Goal: Find specific fact: Find contact information

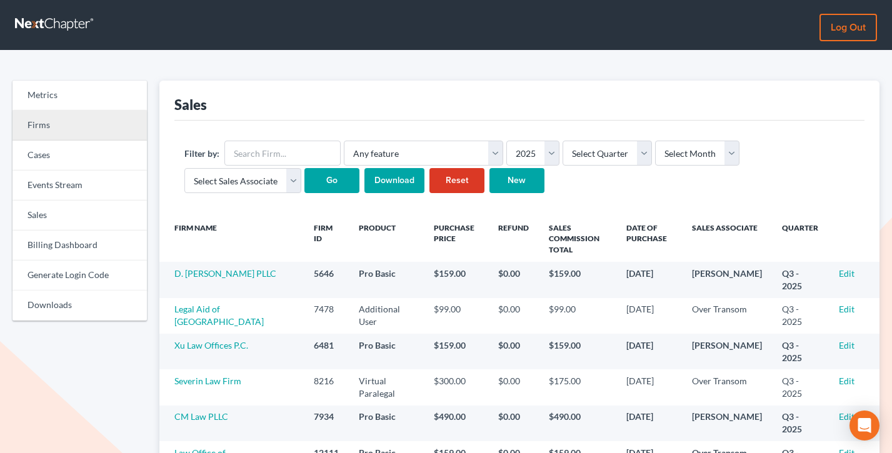
click at [40, 128] on link "Firms" at bounding box center [80, 126] width 134 height 30
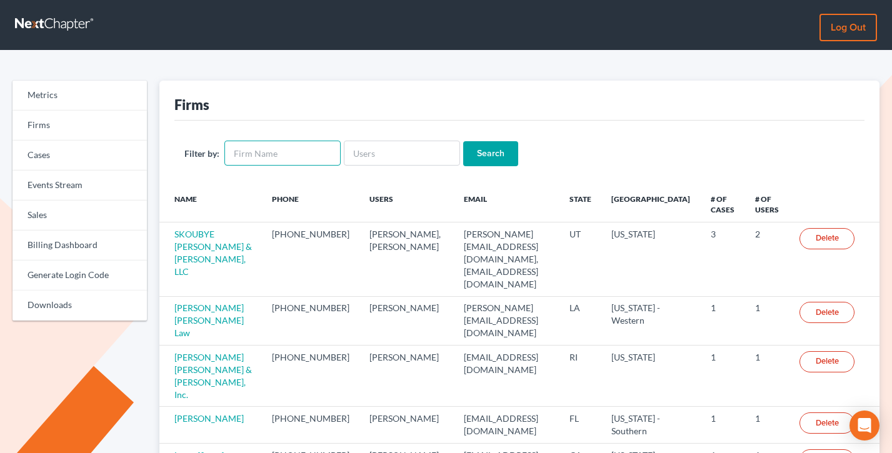
click at [283, 153] on input "text" at bounding box center [282, 153] width 116 height 25
paste input "Kluver Law Office and Mediation Center P.L.L.C."
type input "Kluver Law Office and Mediation Center P.L.L.C."
click at [463, 141] on input "Search" at bounding box center [490, 153] width 55 height 25
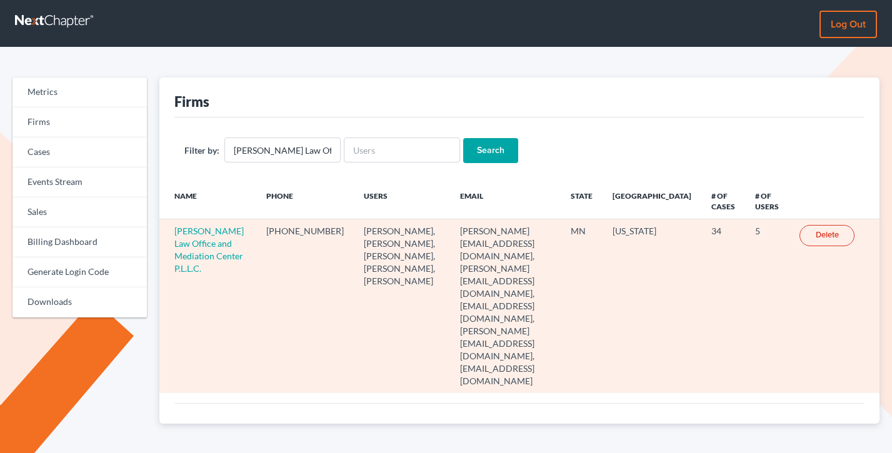
scroll to position [3, 0]
click at [208, 254] on link "Kluver Law Office and Mediation Center P.L.L.C." at bounding box center [208, 250] width 69 height 48
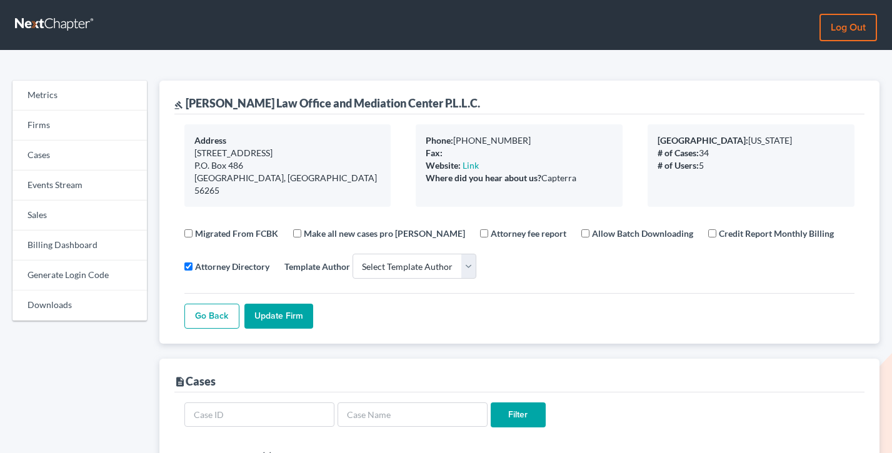
select select
click at [60, 254] on link "Billing Dashboard" at bounding box center [80, 246] width 134 height 30
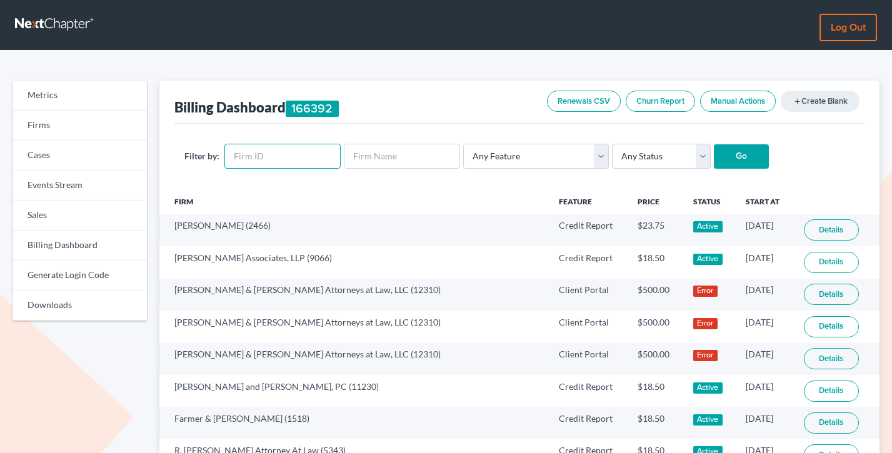
click at [257, 164] on input "text" at bounding box center [282, 156] width 116 height 25
paste input "10679"
type input "10679"
click at [714, 144] on input "Go" at bounding box center [741, 156] width 55 height 25
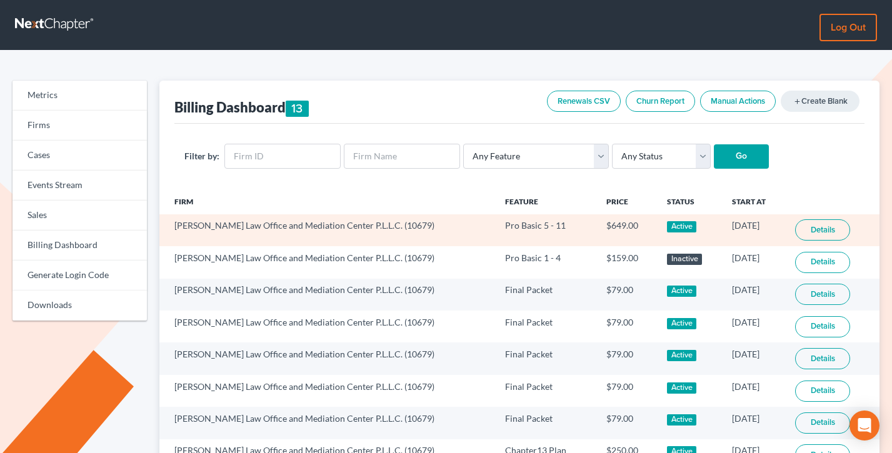
drag, startPoint x: 763, startPoint y: 225, endPoint x: 697, endPoint y: 227, distance: 65.7
click at [722, 227] on td "[DATE]" at bounding box center [753, 230] width 63 height 32
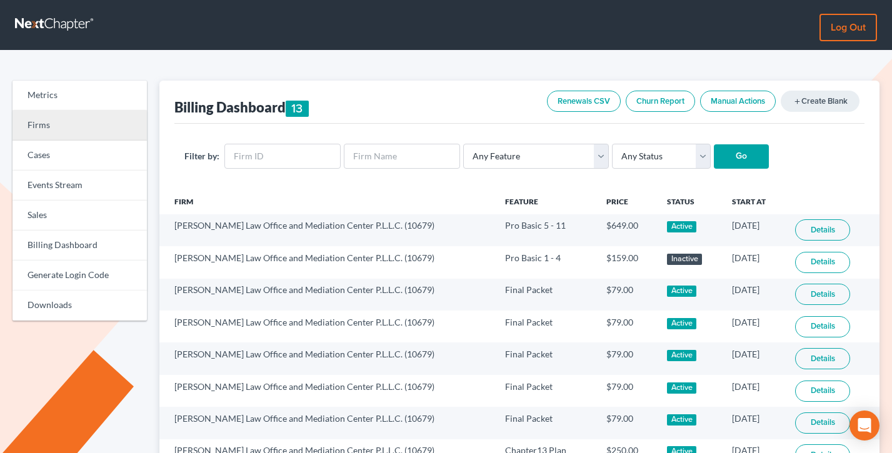
click at [56, 123] on link "Firms" at bounding box center [80, 126] width 134 height 30
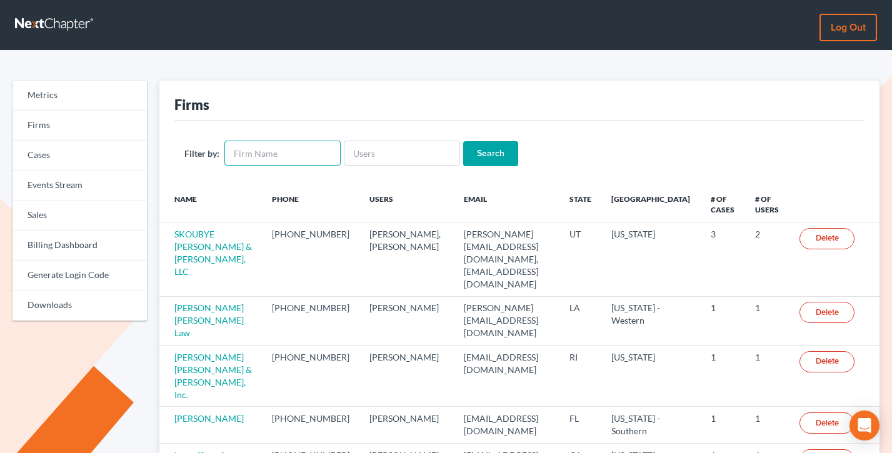
click at [260, 156] on input "text" at bounding box center [282, 153] width 116 height 25
type input "wright"
click at [463, 141] on input "Search" at bounding box center [490, 153] width 55 height 25
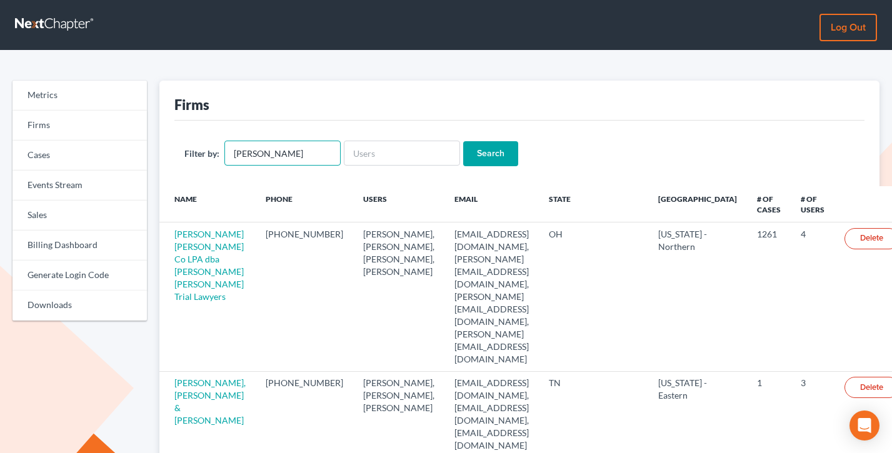
click at [287, 157] on input "wright" at bounding box center [282, 153] width 116 height 25
type input "jerome wright"
click at [463, 141] on input "Search" at bounding box center [490, 153] width 55 height 25
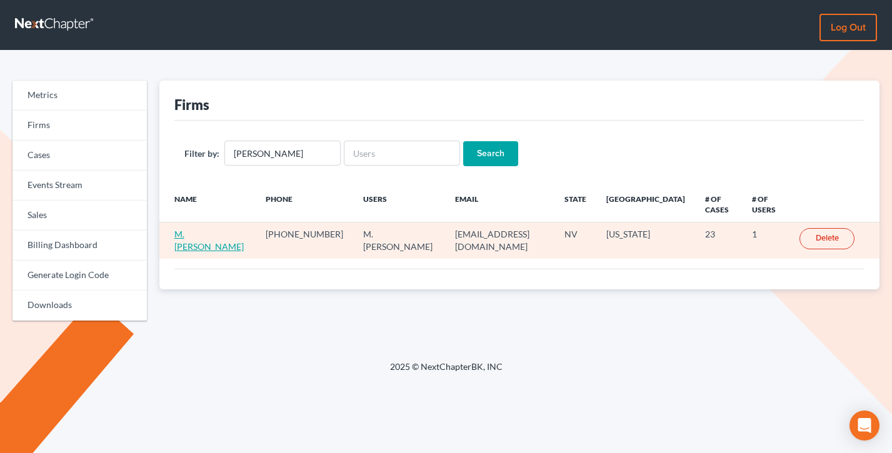
click at [188, 246] on link "M. [PERSON_NAME]" at bounding box center [208, 240] width 69 height 23
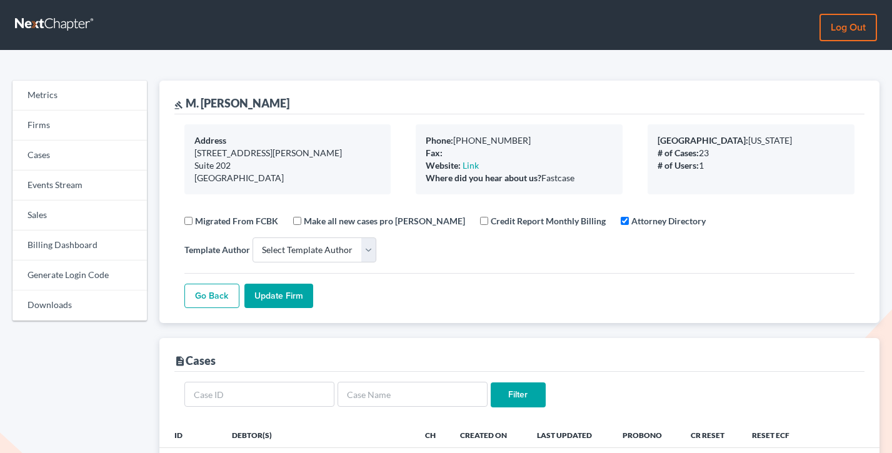
select select
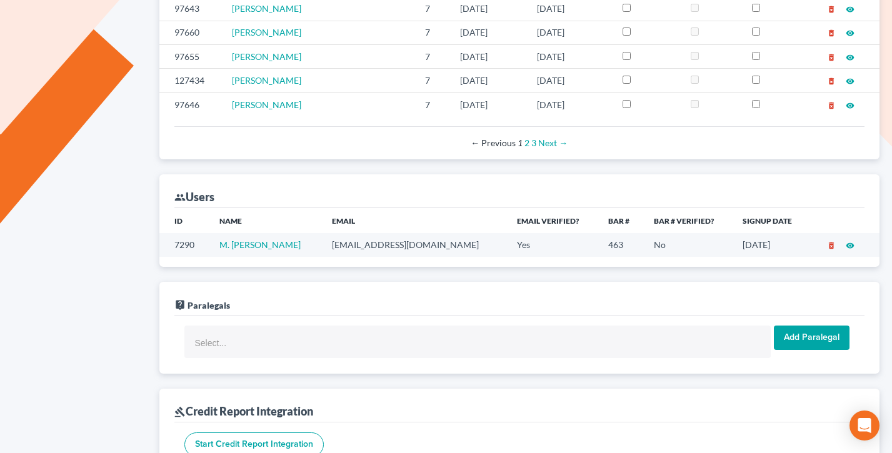
scroll to position [573, 0]
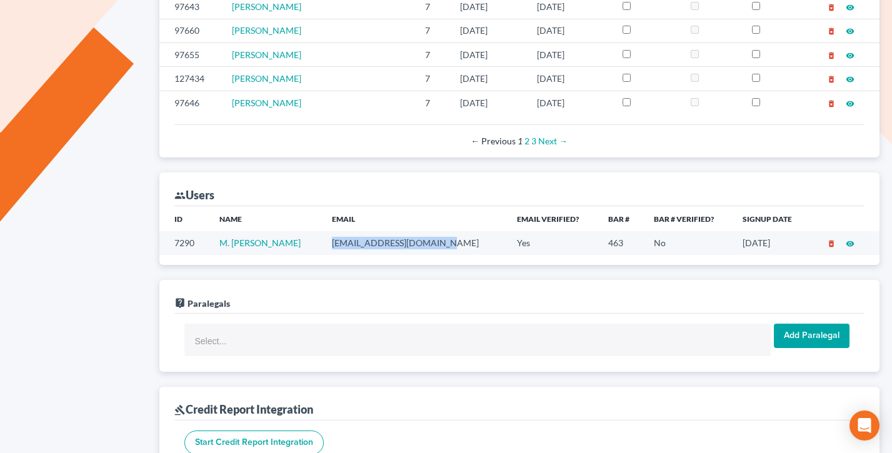
drag, startPoint x: 419, startPoint y: 244, endPoint x: 331, endPoint y: 244, distance: 87.5
click at [331, 244] on td "[EMAIL_ADDRESS][DOMAIN_NAME]" at bounding box center [415, 242] width 186 height 23
copy td "[EMAIL_ADDRESS][DOMAIN_NAME]"
click at [507, 213] on th "Email Verified?" at bounding box center [552, 218] width 91 height 25
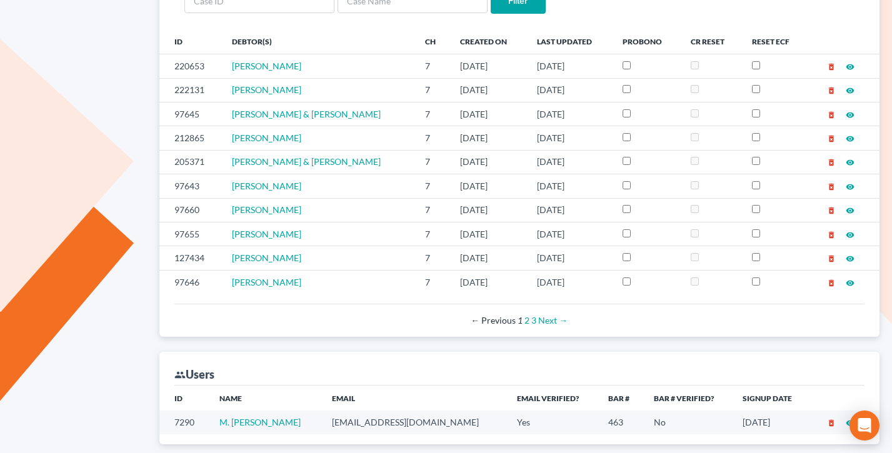
scroll to position [610, 0]
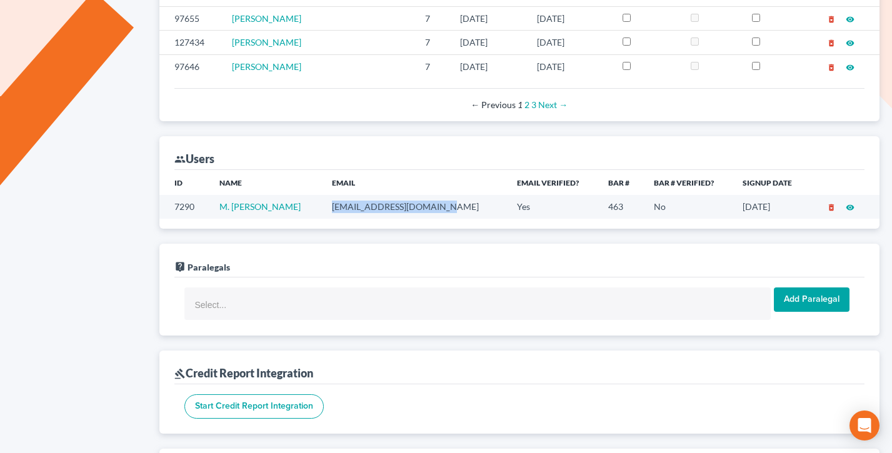
drag, startPoint x: 443, startPoint y: 213, endPoint x: 323, endPoint y: 205, distance: 120.3
click at [323, 205] on td "[EMAIL_ADDRESS][DOMAIN_NAME]" at bounding box center [415, 206] width 186 height 23
drag, startPoint x: 445, startPoint y: 206, endPoint x: 331, endPoint y: 203, distance: 114.5
click at [331, 203] on td "[EMAIL_ADDRESS][DOMAIN_NAME]" at bounding box center [415, 206] width 186 height 23
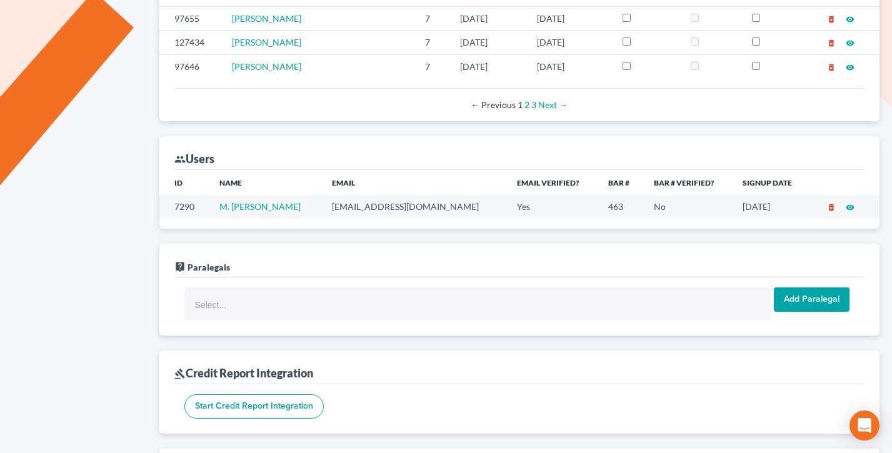
click at [331, 203] on td "[EMAIL_ADDRESS][DOMAIN_NAME]" at bounding box center [415, 206] width 186 height 23
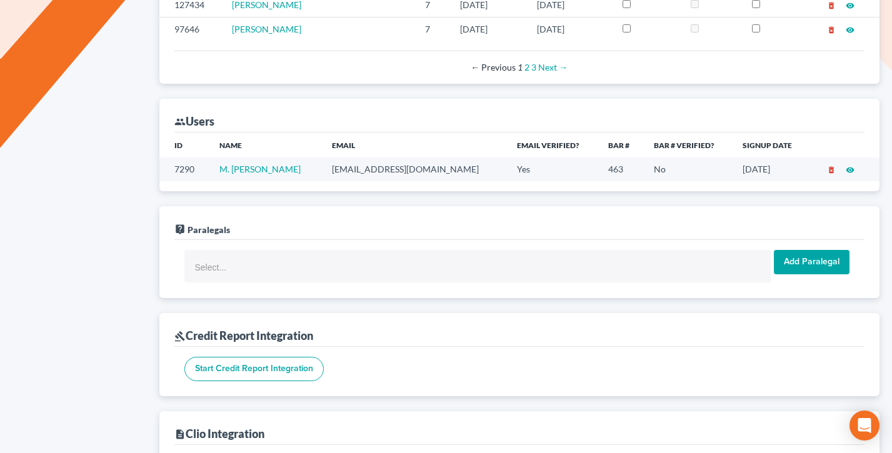
scroll to position [643, 0]
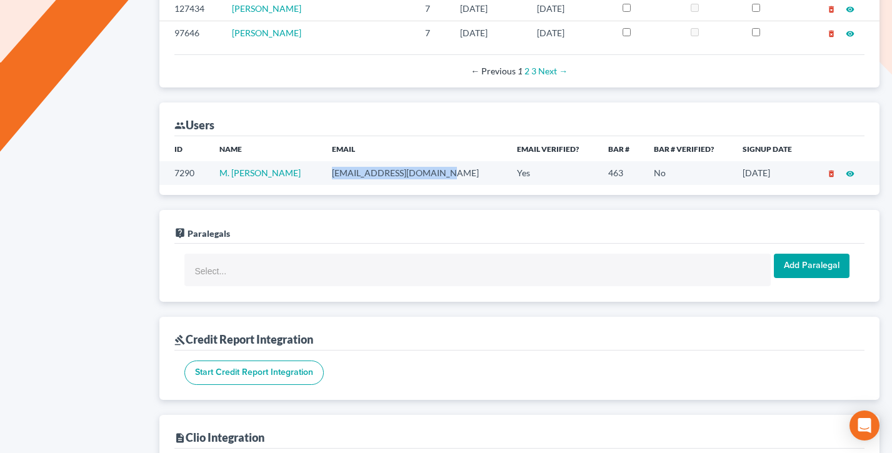
drag, startPoint x: 433, startPoint y: 177, endPoint x: 326, endPoint y: 172, distance: 107.0
click at [326, 172] on td "[EMAIL_ADDRESS][DOMAIN_NAME]" at bounding box center [415, 172] width 186 height 23
drag, startPoint x: 432, startPoint y: 176, endPoint x: 323, endPoint y: 171, distance: 108.9
click at [323, 171] on td "[EMAIL_ADDRESS][DOMAIN_NAME]" at bounding box center [415, 172] width 186 height 23
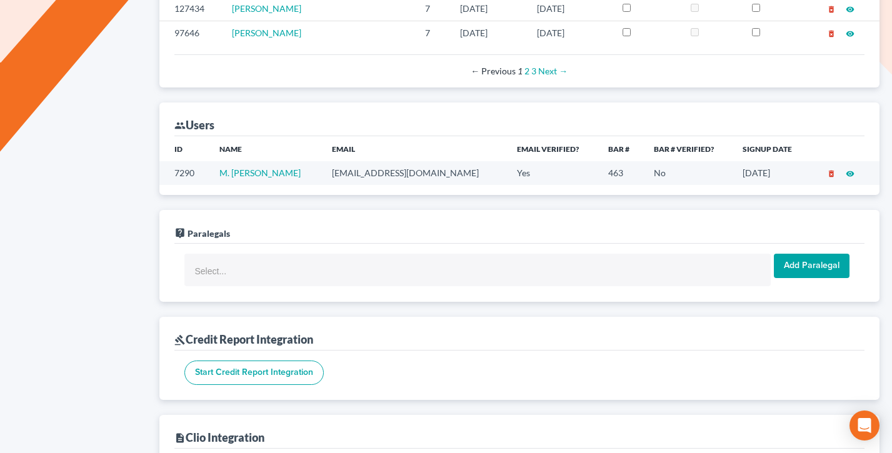
click at [323, 172] on td "[EMAIL_ADDRESS][DOMAIN_NAME]" at bounding box center [415, 172] width 186 height 23
drag, startPoint x: 440, startPoint y: 176, endPoint x: 332, endPoint y: 172, distance: 108.2
click at [332, 172] on td "[EMAIL_ADDRESS][DOMAIN_NAME]" at bounding box center [415, 172] width 186 height 23
drag, startPoint x: 420, startPoint y: 173, endPoint x: 322, endPoint y: 169, distance: 98.2
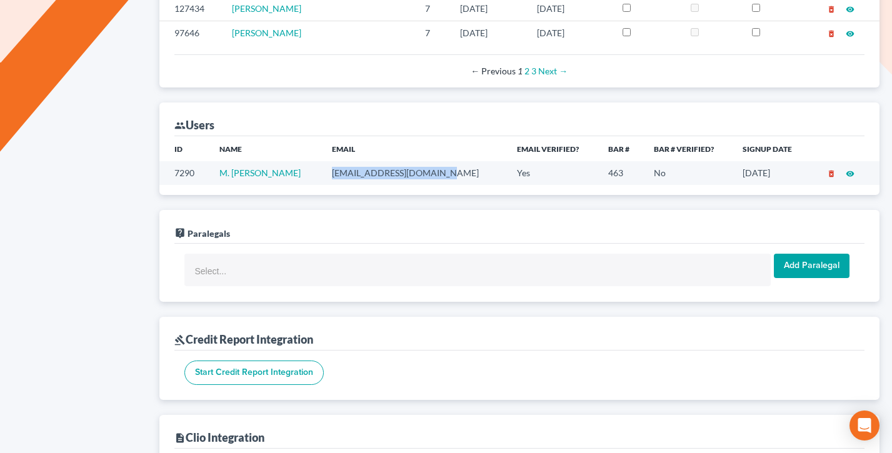
click at [322, 169] on tr "7290 M. [PERSON_NAME] [PERSON_NAME][EMAIL_ADDRESS][DOMAIN_NAME] Yes 463 No [DAT…" at bounding box center [519, 172] width 721 height 23
click at [322, 169] on td "M. Jerome Wright" at bounding box center [265, 172] width 113 height 23
drag, startPoint x: 427, startPoint y: 172, endPoint x: 314, endPoint y: 171, distance: 112.5
click at [314, 171] on tr "7290 M. Jerome Wright jerrywrightlaw@gmail.com Yes 463 No 10/27/2019 delete_for…" at bounding box center [519, 172] width 721 height 23
click at [314, 171] on td "M. Jerome Wright" at bounding box center [265, 172] width 113 height 23
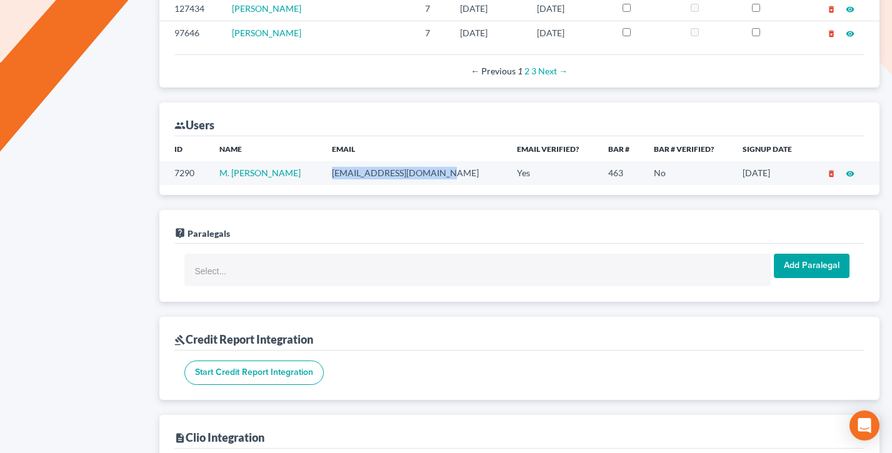
drag, startPoint x: 450, startPoint y: 177, endPoint x: 319, endPoint y: 171, distance: 131.4
click at [319, 171] on tr "7290 M. Jerome Wright jerrywrightlaw@gmail.com Yes 463 No 10/27/2019 delete_for…" at bounding box center [519, 172] width 721 height 23
copy tr "jerrywrightlaw@gmail.com"
click at [373, 226] on div "live_help Paralegals" at bounding box center [519, 227] width 691 height 34
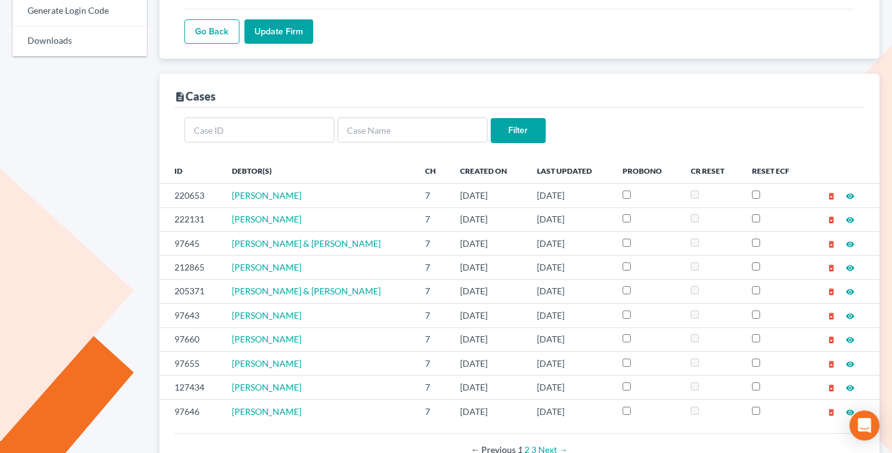
scroll to position [0, 0]
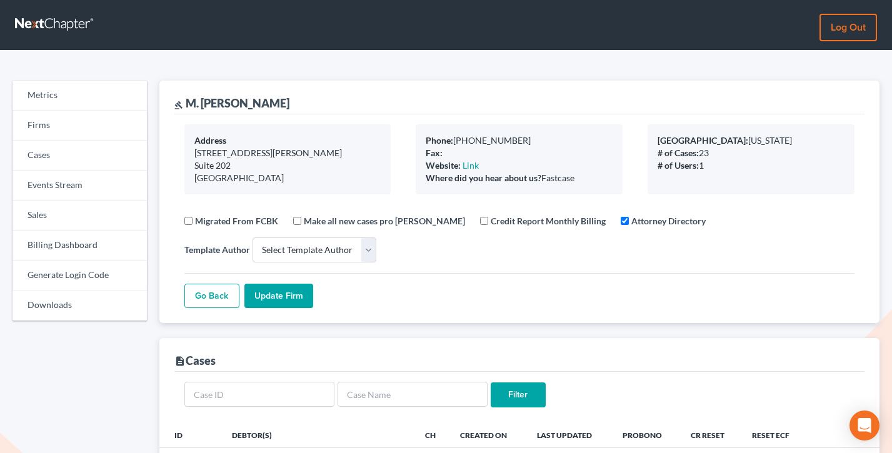
click at [828, 31] on link "Log out" at bounding box center [849, 28] width 58 height 28
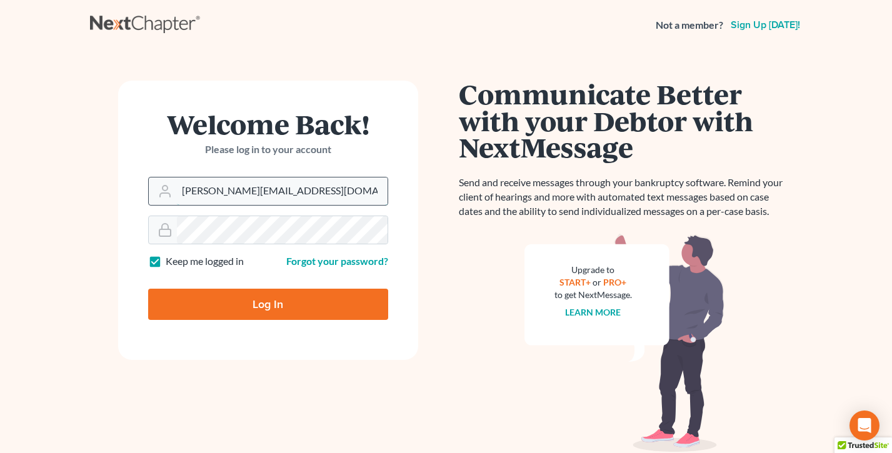
click at [283, 184] on input "[PERSON_NAME][EMAIL_ADDRESS][DOMAIN_NAME]" at bounding box center [282, 192] width 211 height 28
type input "[EMAIL_ADDRESS][DOMAIN_NAME]"
click at [278, 305] on input "Log In" at bounding box center [268, 304] width 240 height 31
type input "Thinking..."
